Goal: Transaction & Acquisition: Book appointment/travel/reservation

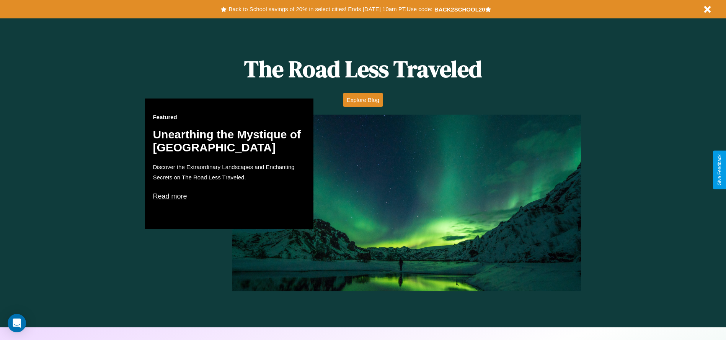
scroll to position [437, 0]
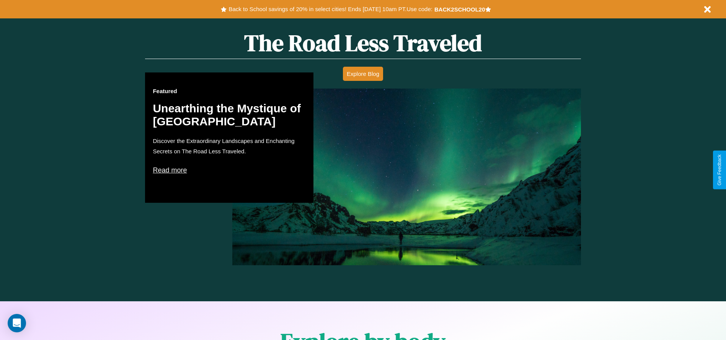
click at [229, 170] on p "Read more" at bounding box center [229, 170] width 153 height 12
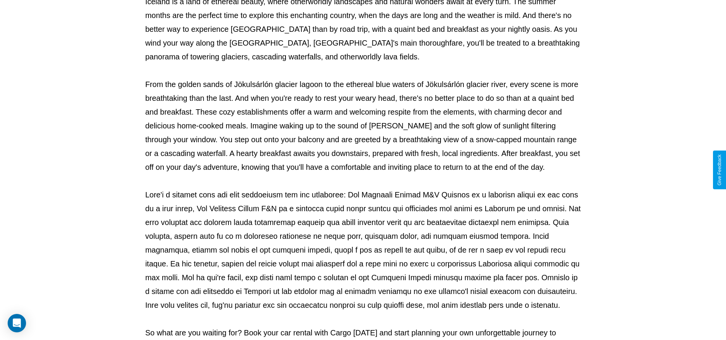
scroll to position [254, 0]
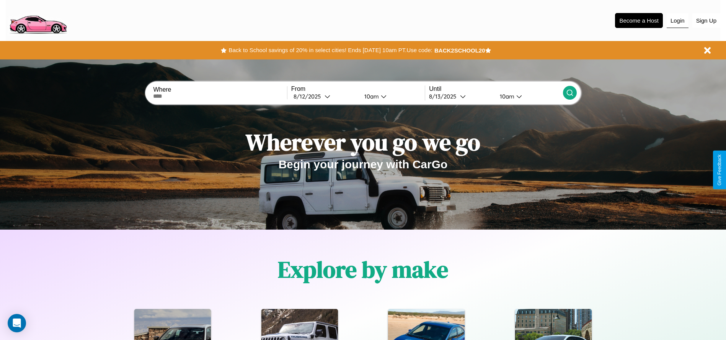
click at [678, 20] on button "Login" at bounding box center [678, 20] width 22 height 15
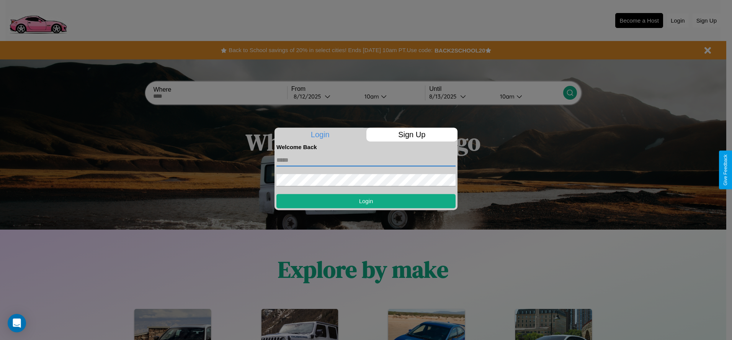
click at [366, 160] on input "text" at bounding box center [365, 160] width 179 height 12
type input "**********"
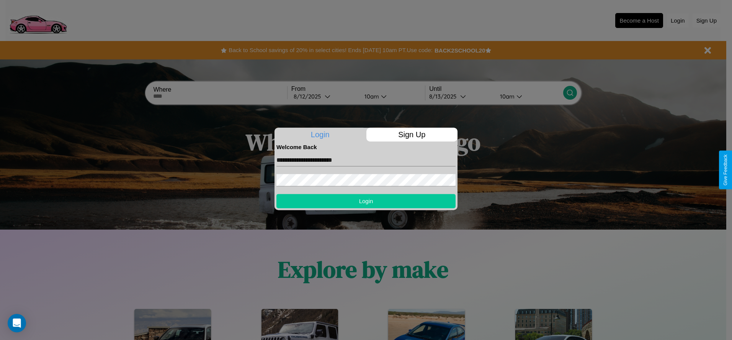
click at [366, 201] on button "Login" at bounding box center [365, 201] width 179 height 14
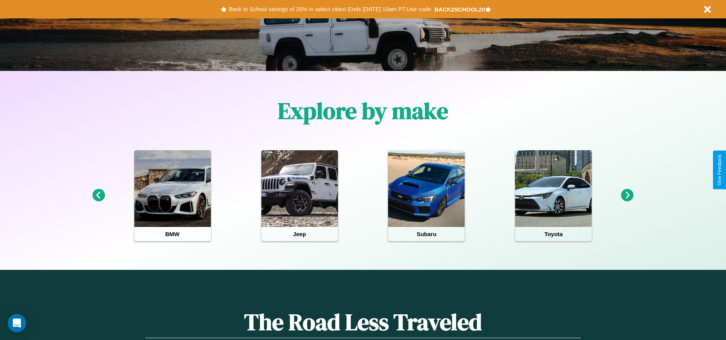
scroll to position [159, 0]
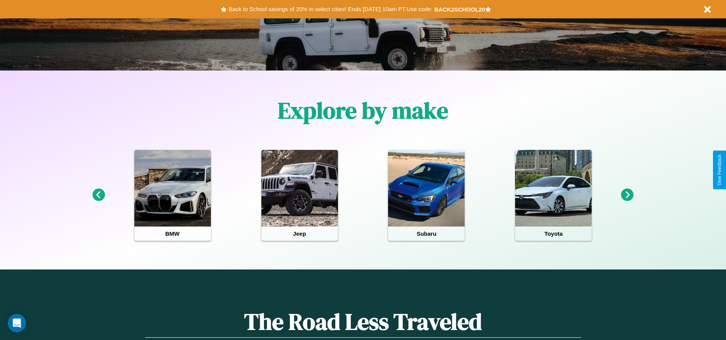
click at [98, 195] on icon at bounding box center [98, 194] width 13 height 13
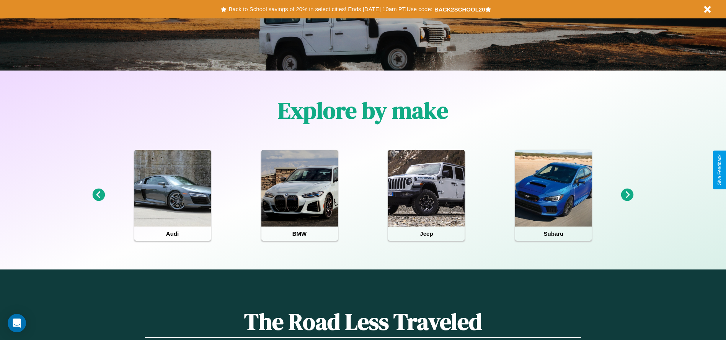
click at [627, 195] on icon at bounding box center [627, 194] width 13 height 13
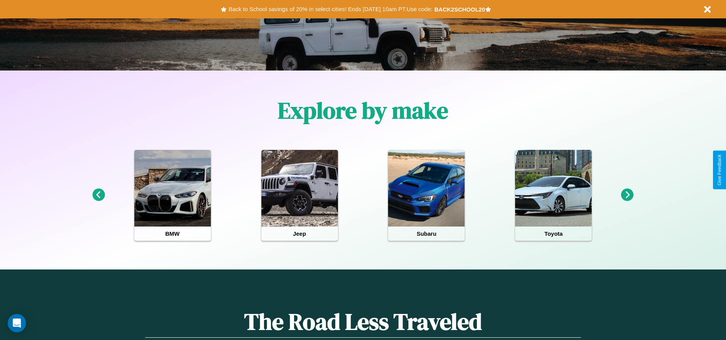
click at [98, 195] on icon at bounding box center [98, 194] width 13 height 13
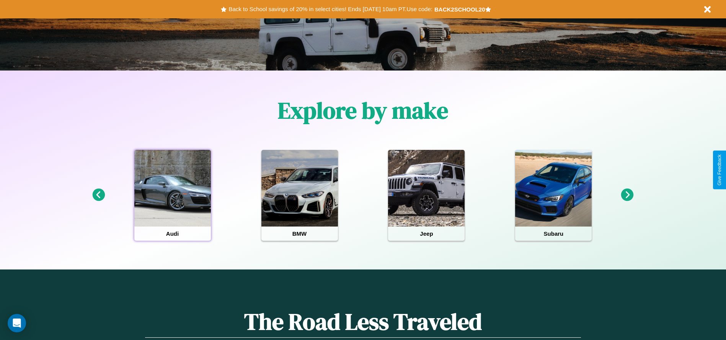
click at [172, 195] on div at bounding box center [172, 188] width 77 height 77
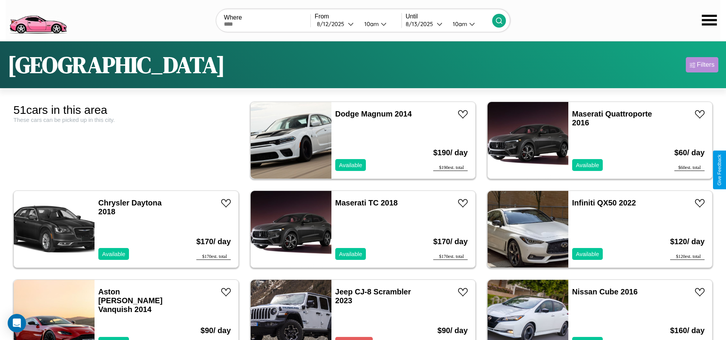
click at [702, 65] on div "Filters" at bounding box center [706, 65] width 18 height 8
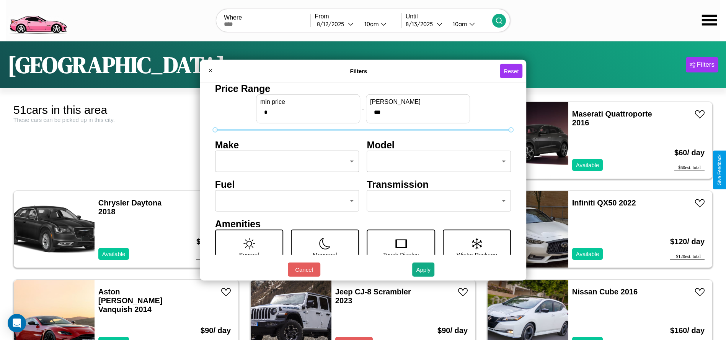
click at [285, 161] on body "CarGo Where From [DATE] 10am Until [DATE] 10am [GEOGRAPHIC_DATA] Filters 51 car…" at bounding box center [363, 193] width 726 height 387
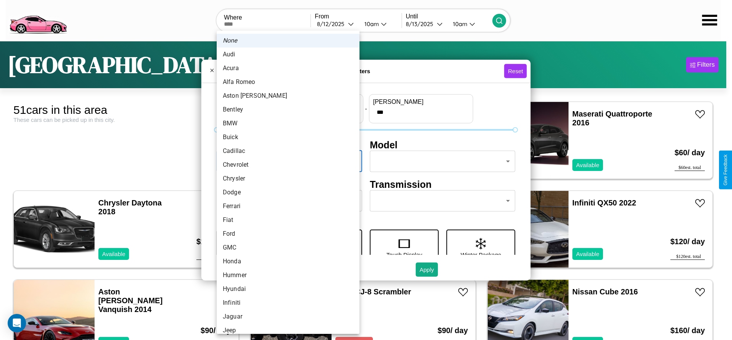
scroll to position [24, 0]
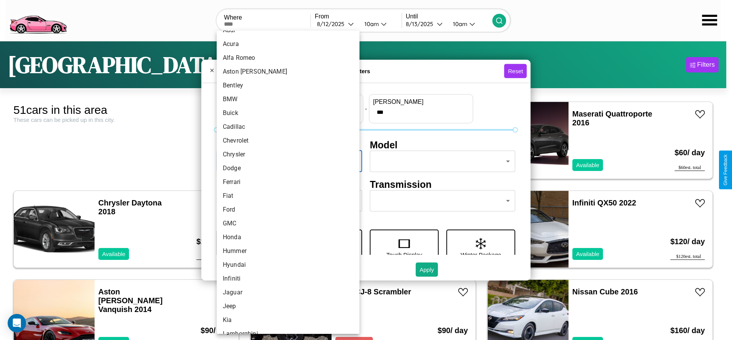
click at [285, 182] on li "Ferrari" at bounding box center [288, 182] width 143 height 14
type input "*******"
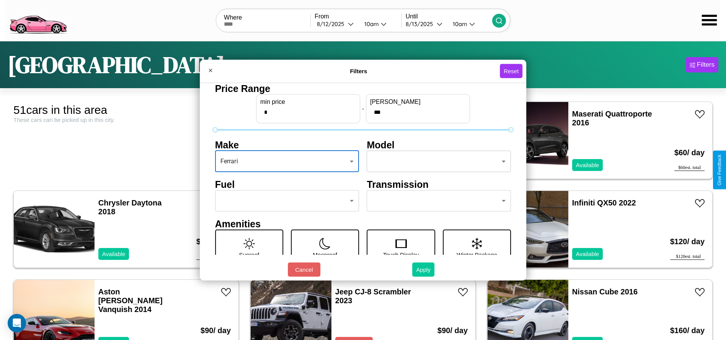
click at [424, 269] on button "Apply" at bounding box center [423, 269] width 22 height 14
